Goal: Task Accomplishment & Management: Manage account settings

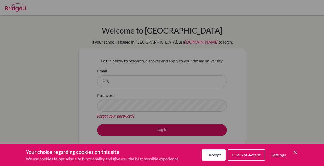
click at [220, 155] on span "I Accept" at bounding box center [214, 154] width 14 height 5
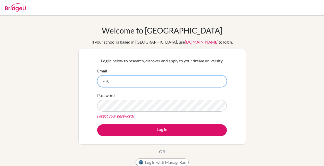
click at [152, 84] on input "264_" at bounding box center [162, 81] width 130 height 12
type input "[EMAIL_ADDRESS][DOMAIN_NAME]"
click at [97, 124] on button "Log in" at bounding box center [162, 130] width 130 height 12
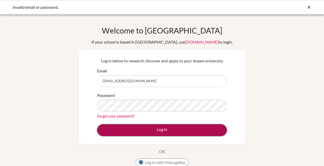
click at [112, 127] on button "Log in" at bounding box center [162, 130] width 130 height 12
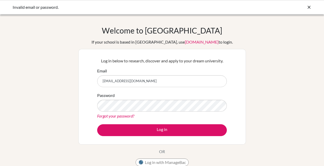
click at [111, 112] on div "Password Forgot your password?" at bounding box center [162, 105] width 130 height 27
drag, startPoint x: 111, startPoint y: 112, endPoint x: 97, endPoint y: 117, distance: 14.8
click at [97, 117] on link "Forgot your password?" at bounding box center [115, 115] width 37 height 5
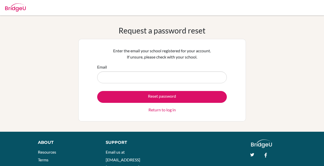
click at [120, 77] on input "Email" at bounding box center [162, 77] width 130 height 12
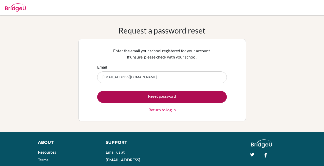
type input "[EMAIL_ADDRESS][DOMAIN_NAME]"
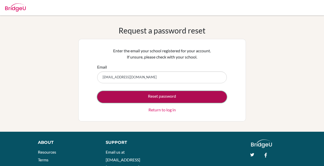
click at [113, 93] on button "Reset password" at bounding box center [162, 97] width 130 height 12
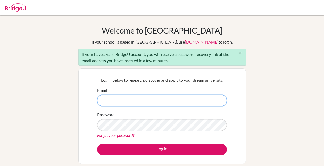
click at [114, 99] on input "Email" at bounding box center [162, 101] width 130 height 12
click at [130, 100] on input "264_mandakhbat.g2mbo.edu.mn" at bounding box center [162, 101] width 130 height 12
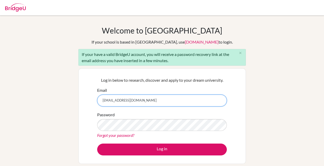
type input "[EMAIL_ADDRESS][DOMAIN_NAME]"
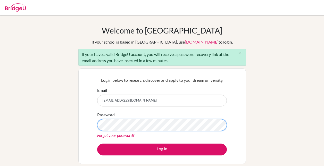
click at [97, 144] on button "Log in" at bounding box center [162, 150] width 130 height 12
